Goal: Check status

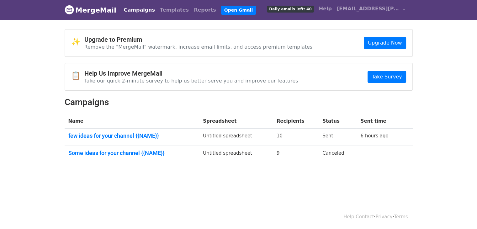
click at [296, 133] on td "10" at bounding box center [296, 137] width 46 height 17
click at [377, 135] on link "6 hours ago" at bounding box center [375, 136] width 28 height 6
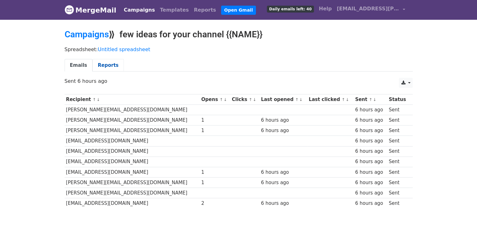
click at [108, 66] on link "Reports" at bounding box center [108, 65] width 31 height 13
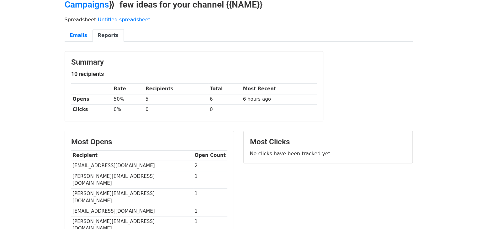
scroll to position [31, 0]
